Goal: Transaction & Acquisition: Obtain resource

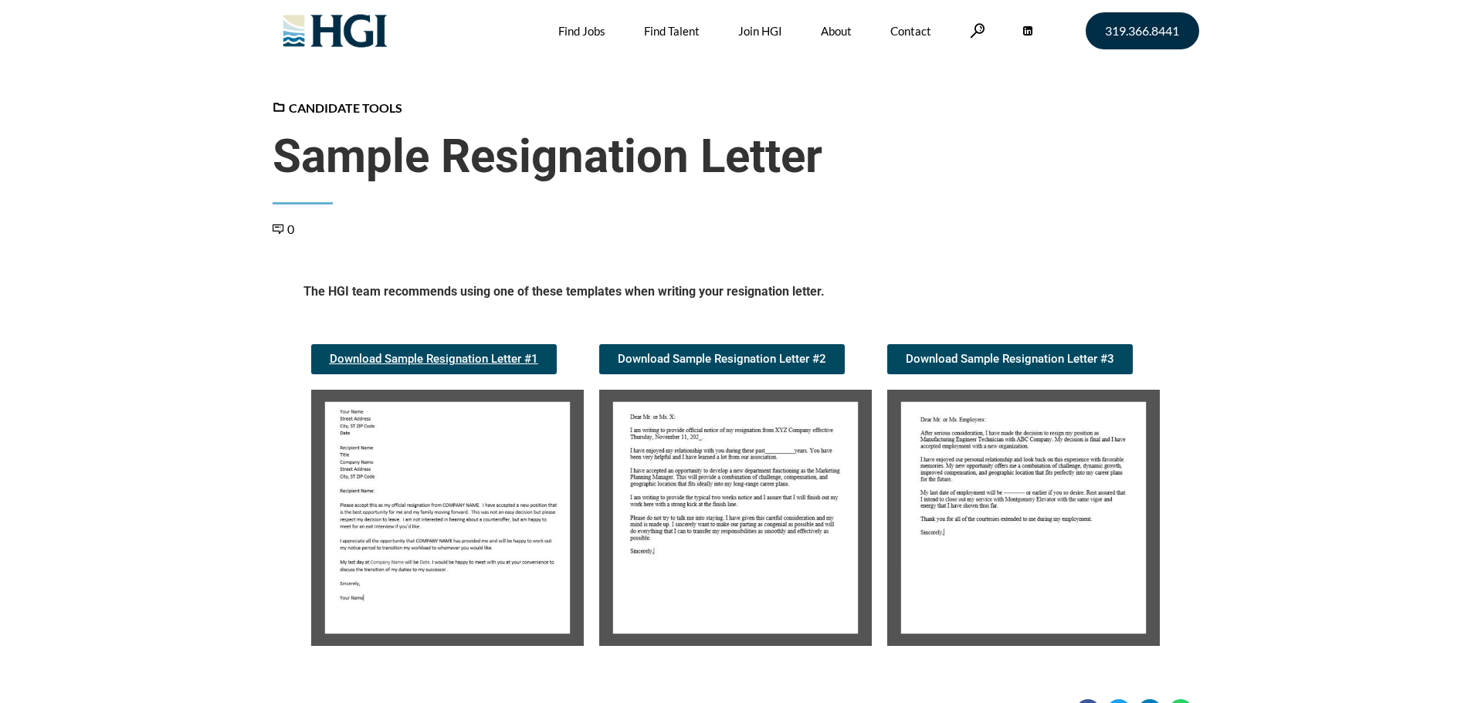
click at [451, 366] on link "Download Sample Resignation Letter #1" at bounding box center [434, 359] width 246 height 30
click at [749, 520] on img at bounding box center [735, 518] width 273 height 256
click at [747, 496] on img at bounding box center [735, 518] width 273 height 256
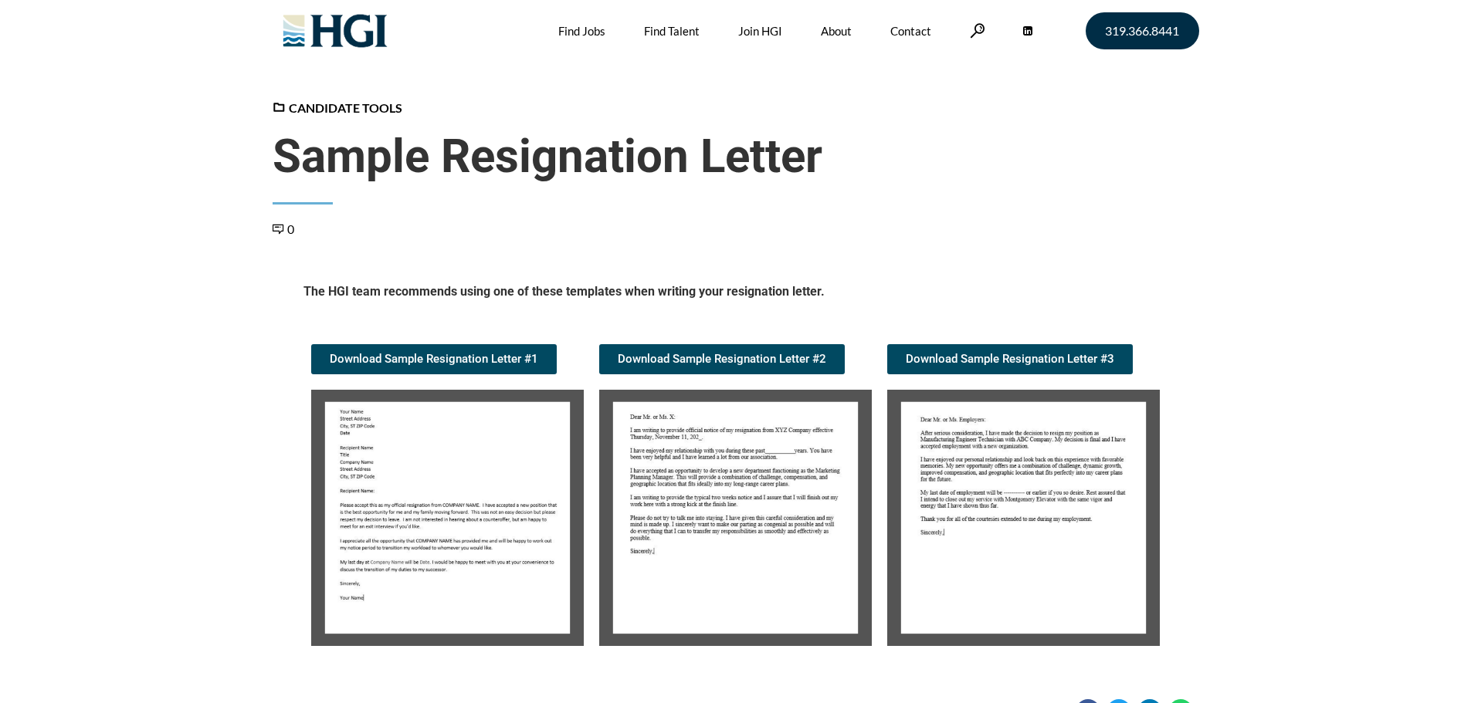
click at [747, 495] on img at bounding box center [735, 518] width 273 height 256
click at [739, 480] on img at bounding box center [735, 518] width 273 height 256
click at [740, 479] on img at bounding box center [735, 518] width 273 height 256
click at [766, 359] on span "Download Sample Resignation Letter #2" at bounding box center [722, 360] width 208 height 12
click at [733, 512] on img at bounding box center [735, 518] width 273 height 256
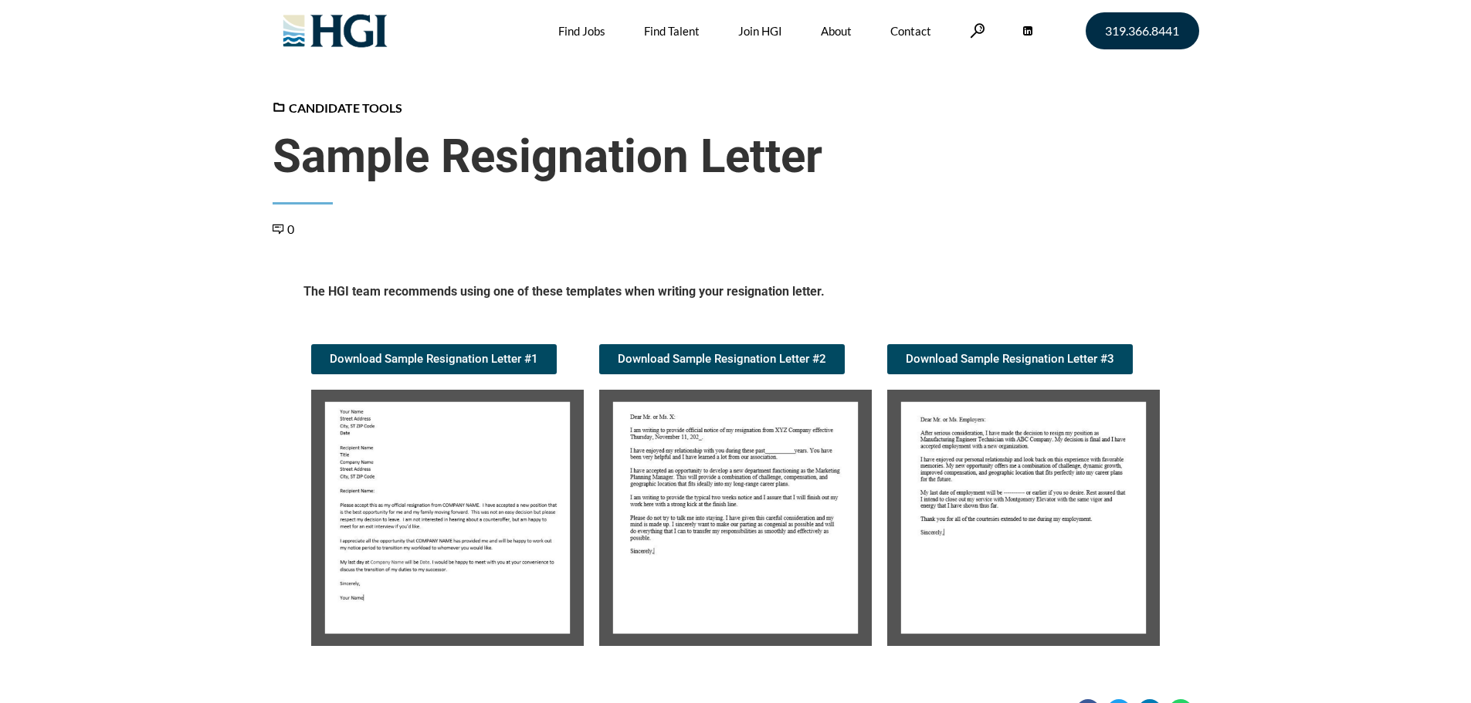
click at [1026, 504] on img at bounding box center [1023, 518] width 273 height 256
click at [1013, 485] on img at bounding box center [1023, 518] width 273 height 256
